Goal: Check status: Check status

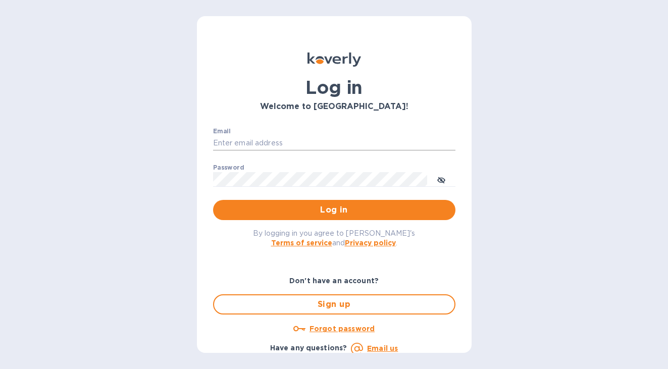
click at [321, 144] on input "Email" at bounding box center [334, 143] width 242 height 15
type input "[EMAIL_ADDRESS][DOMAIN_NAME]"
click at [213, 200] on button "Log in" at bounding box center [334, 210] width 242 height 20
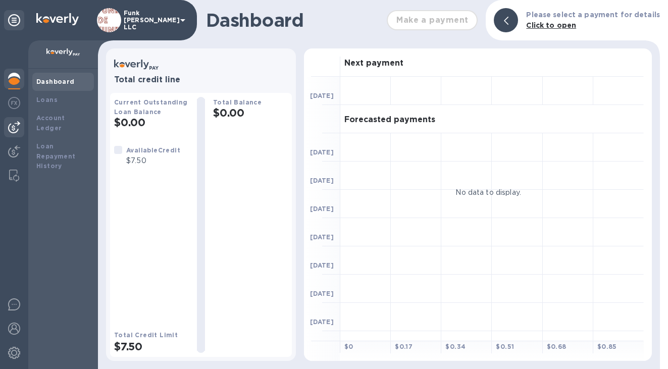
click at [17, 129] on img at bounding box center [14, 127] width 12 height 12
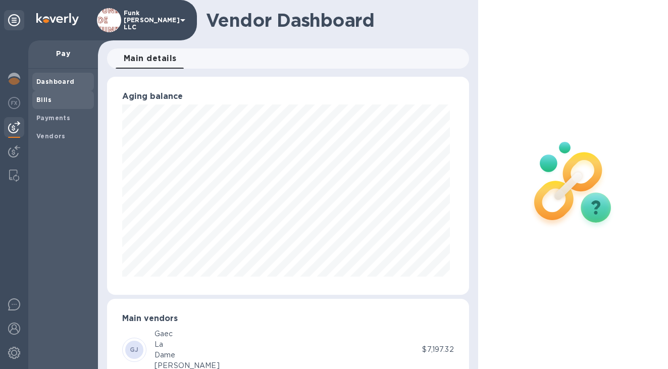
scroll to position [218, 358]
click at [56, 100] on span "Bills" at bounding box center [63, 100] width 54 height 10
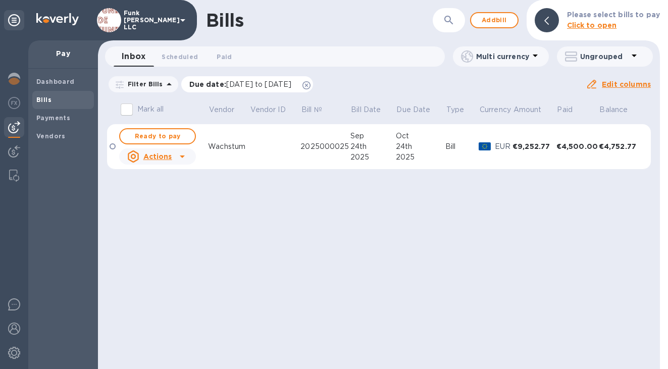
click at [310, 82] on icon at bounding box center [306, 85] width 8 height 8
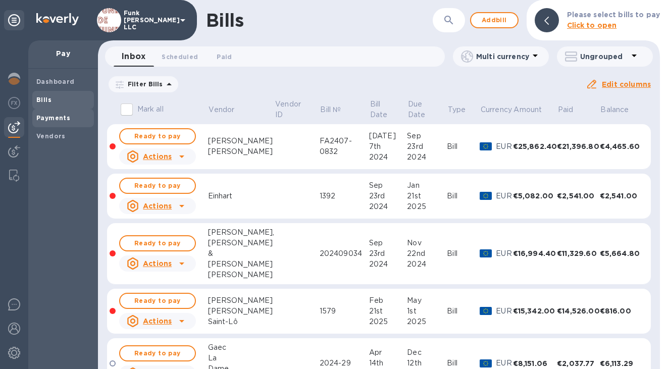
click at [54, 113] on span "Payments" at bounding box center [53, 118] width 34 height 10
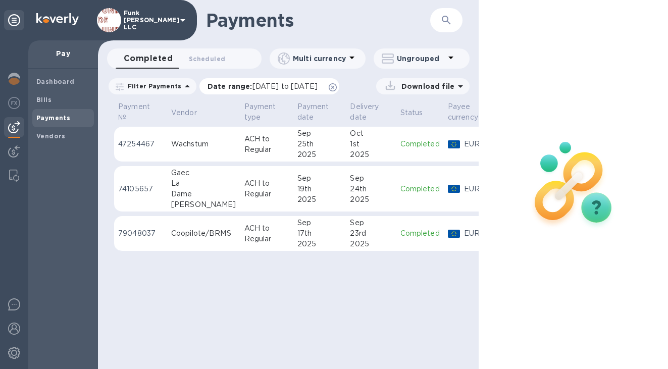
click at [337, 87] on icon at bounding box center [333, 87] width 8 height 8
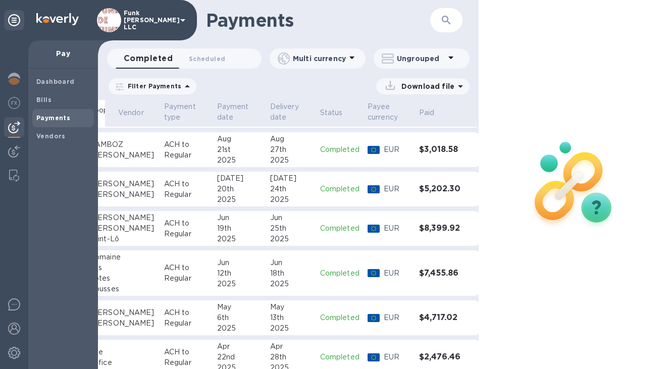
scroll to position [123, 0]
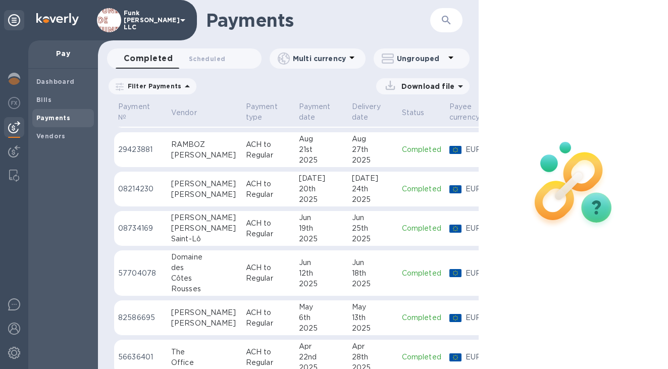
click at [144, 273] on p "57704078" at bounding box center [140, 273] width 45 height 11
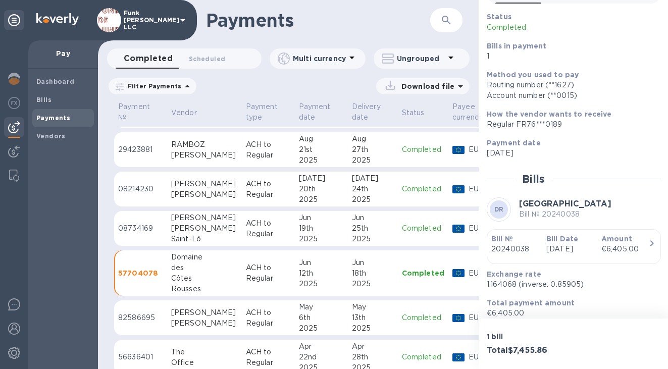
scroll to position [109, 0]
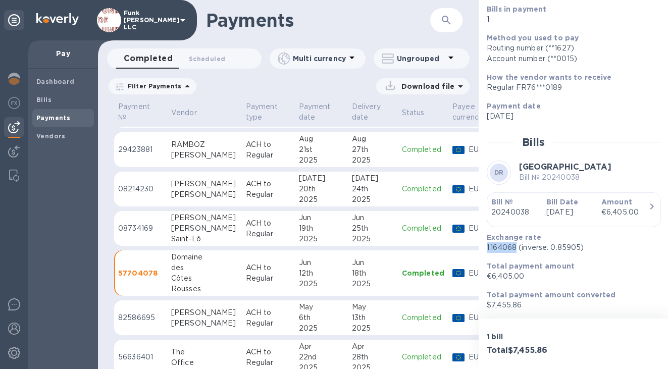
drag, startPoint x: 486, startPoint y: 247, endPoint x: 515, endPoint y: 251, distance: 29.6
click at [515, 251] on p "1.164068 (inverse: 0.85905)" at bounding box center [570, 247] width 166 height 11
copy p "1.164068"
